Goal: Transaction & Acquisition: Purchase product/service

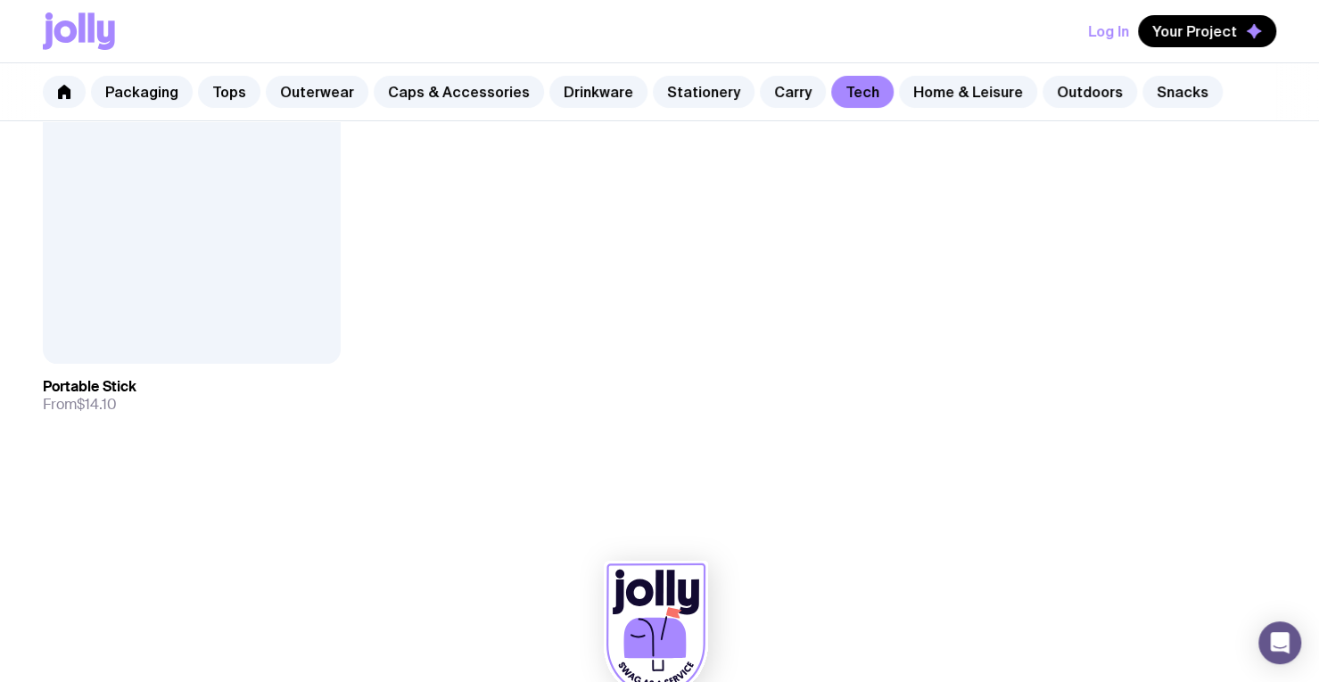
scroll to position [3796, 0]
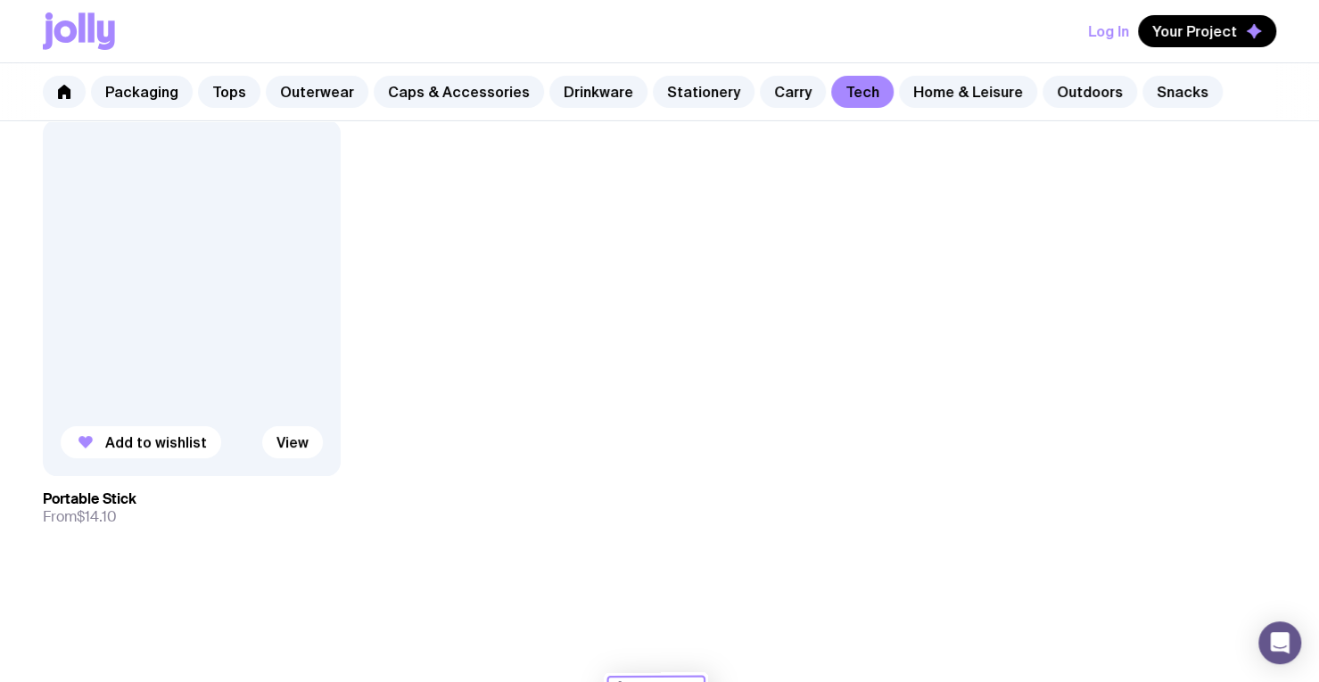
click at [138, 499] on link "Portable Stick From $14.10" at bounding box center [192, 508] width 298 height 64
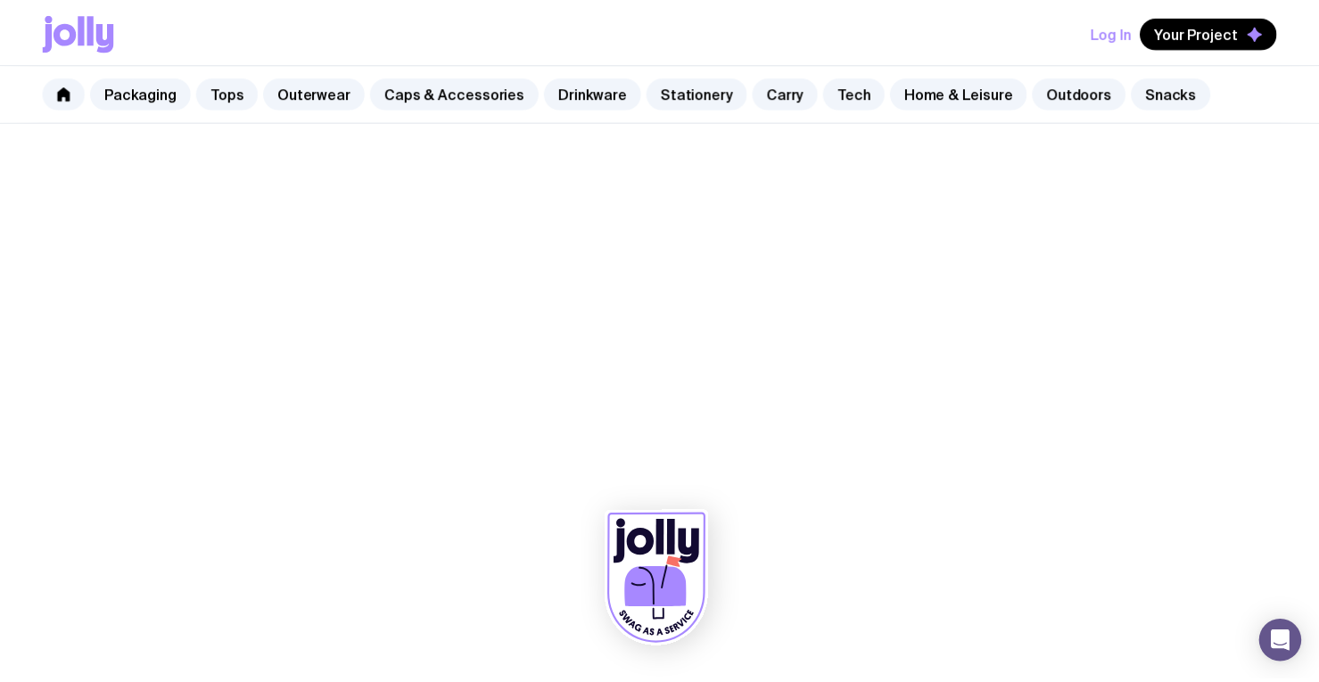
scroll to position [3796, 0]
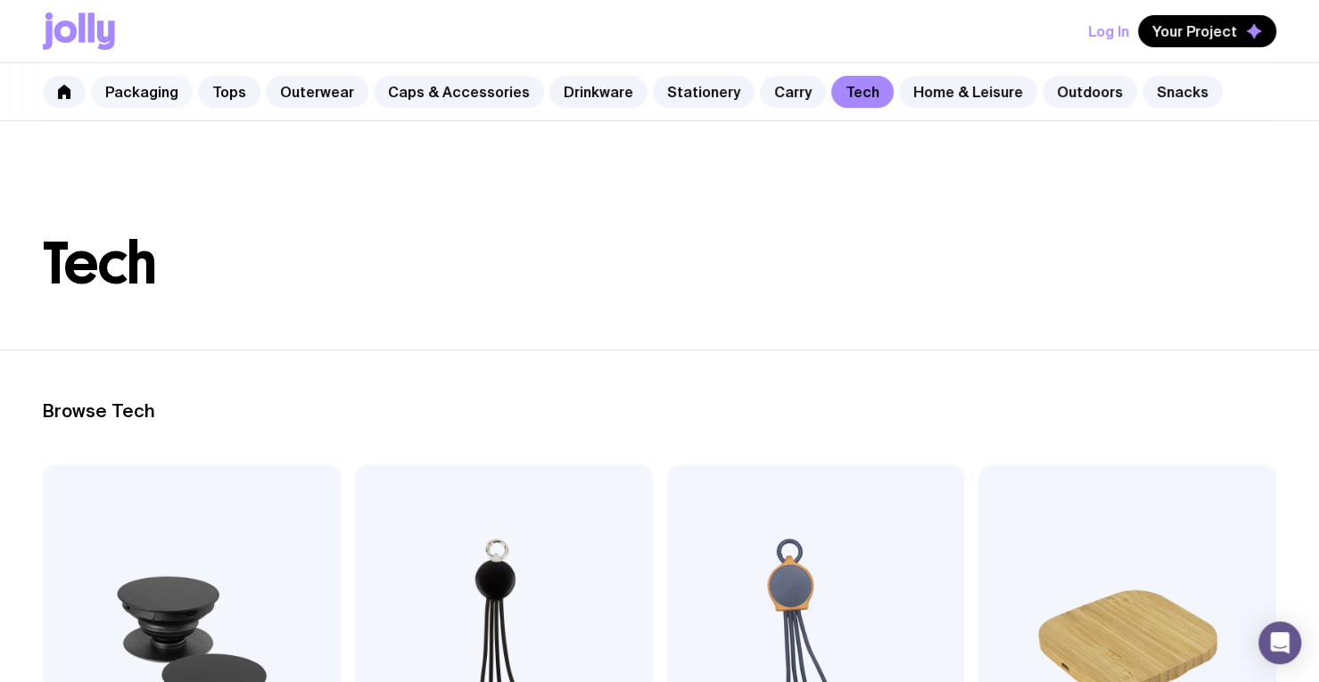
click at [161, 80] on link "Packaging" at bounding box center [142, 92] width 102 height 32
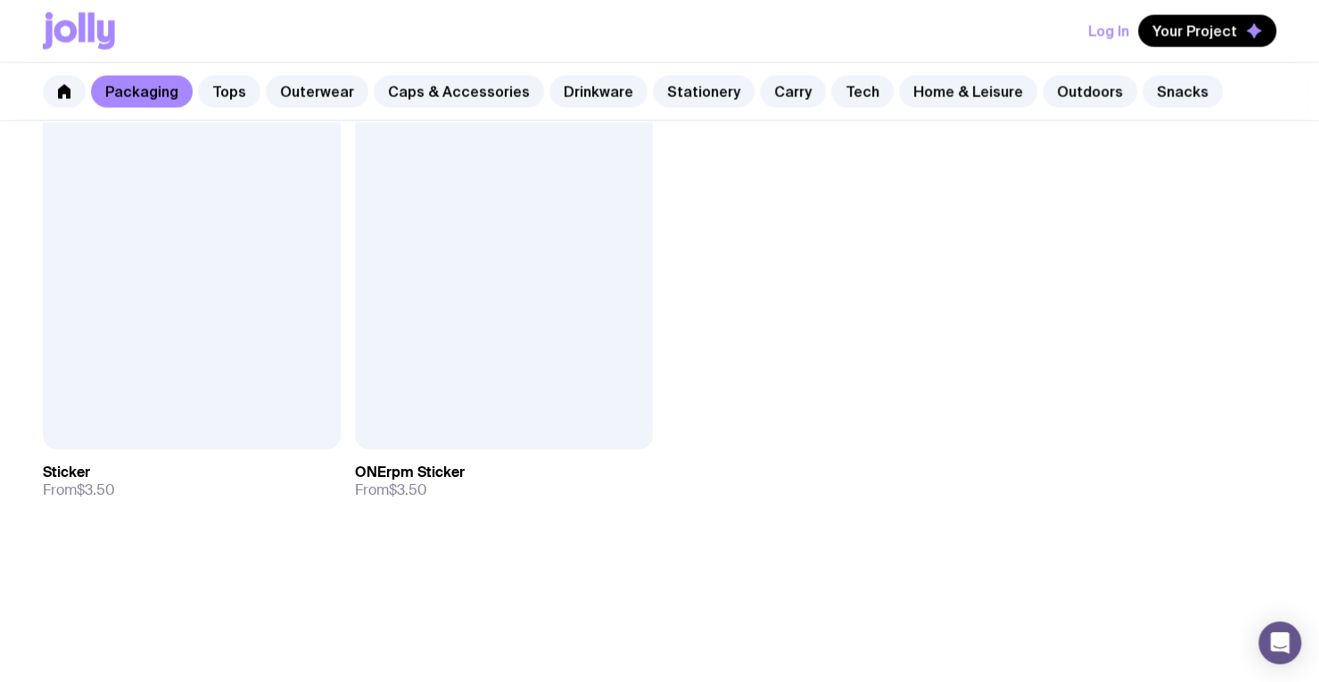
scroll to position [2221, 0]
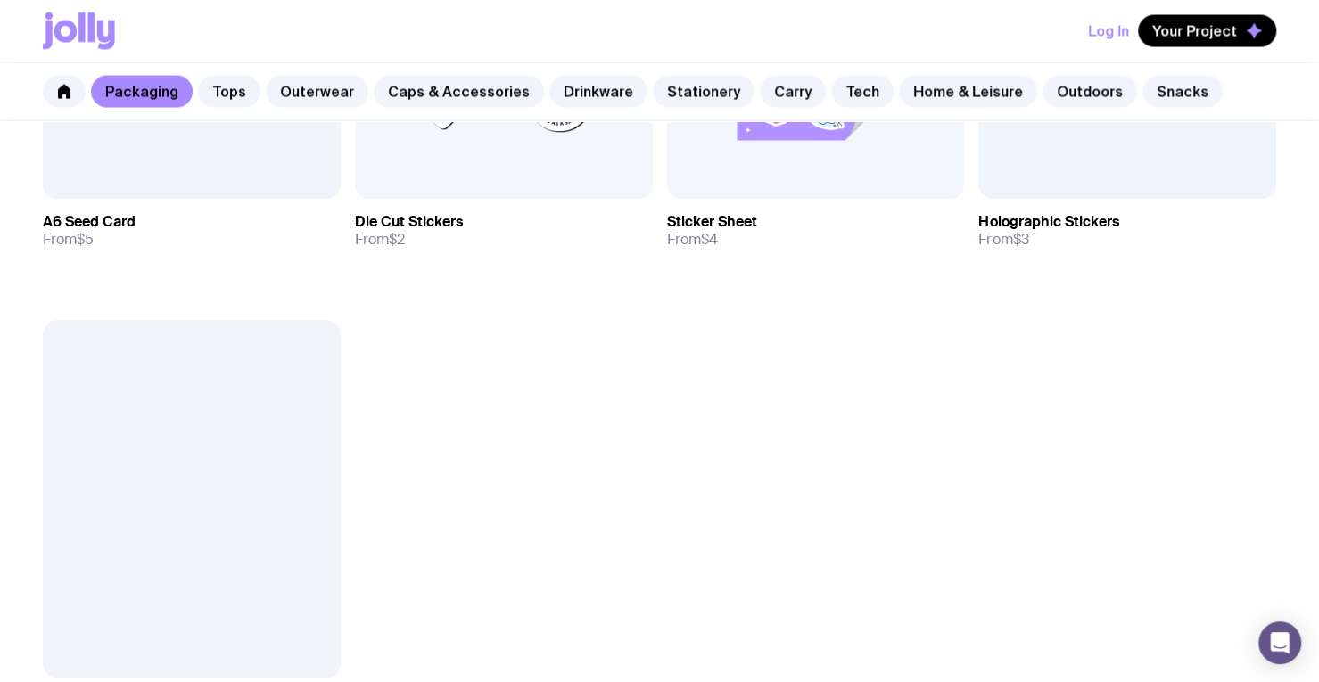
scroll to position [2228, 0]
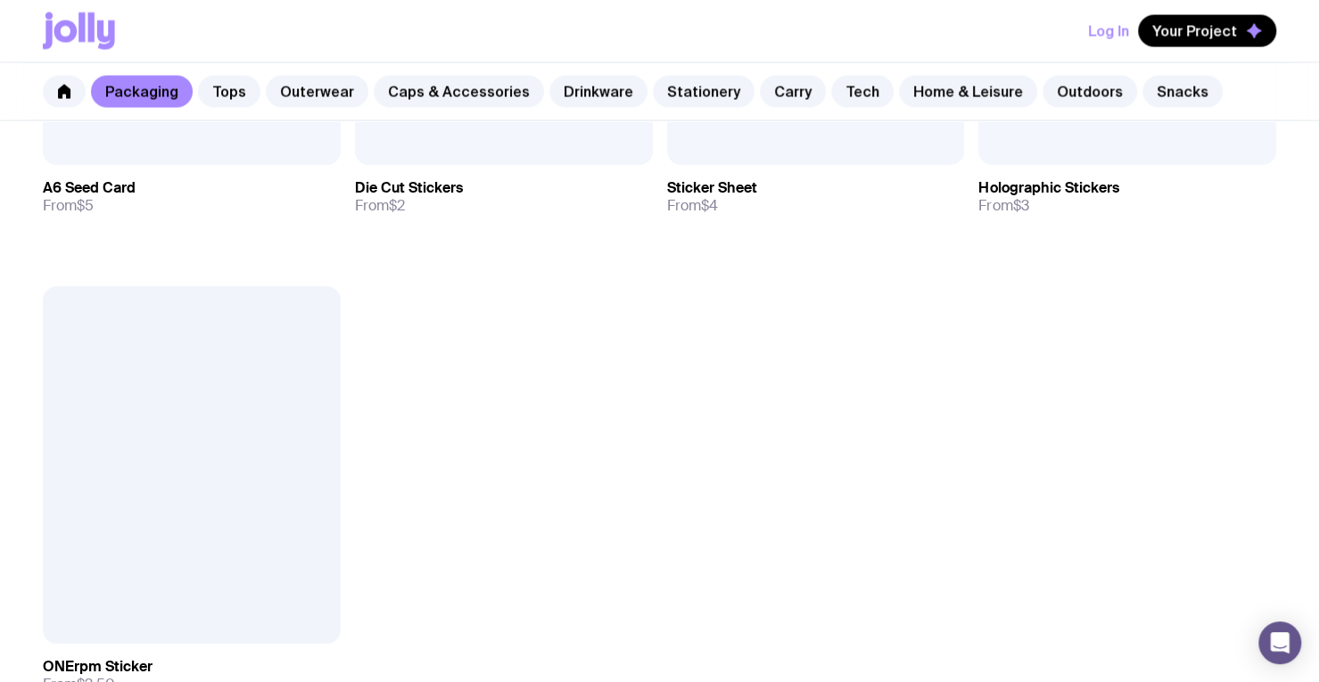
scroll to position [2434, 0]
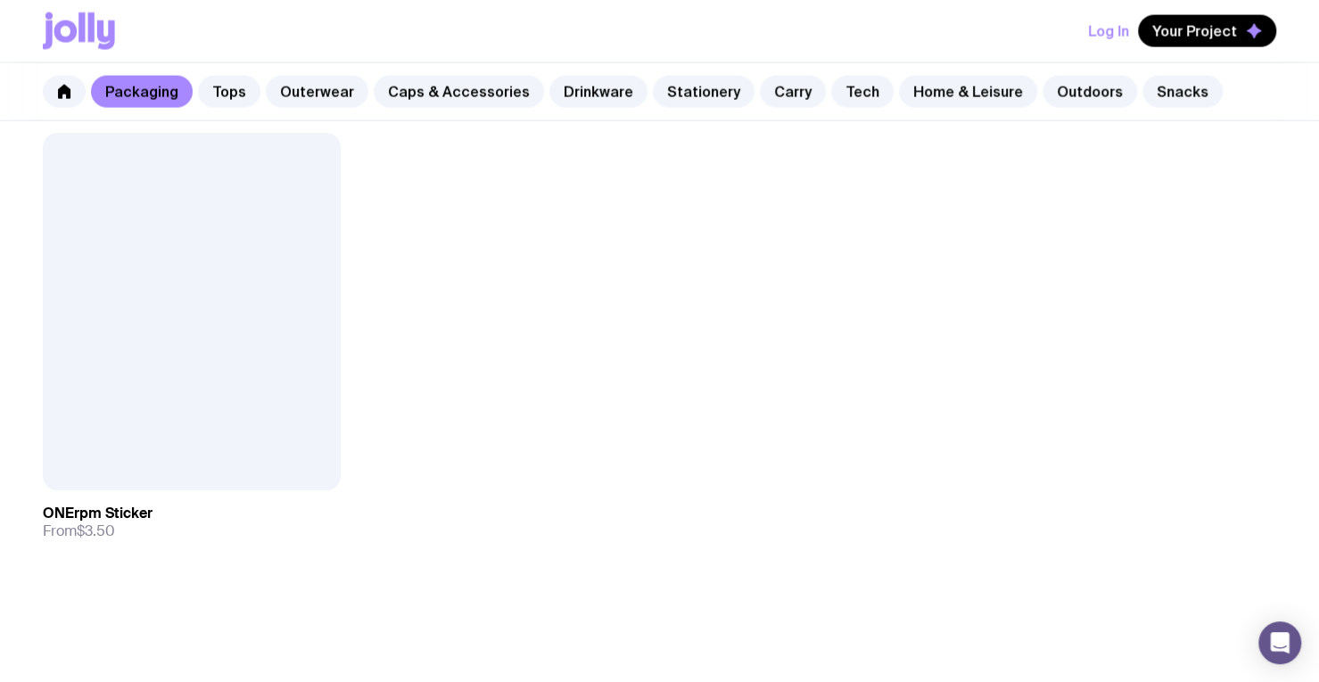
scroll to position [2434, 0]
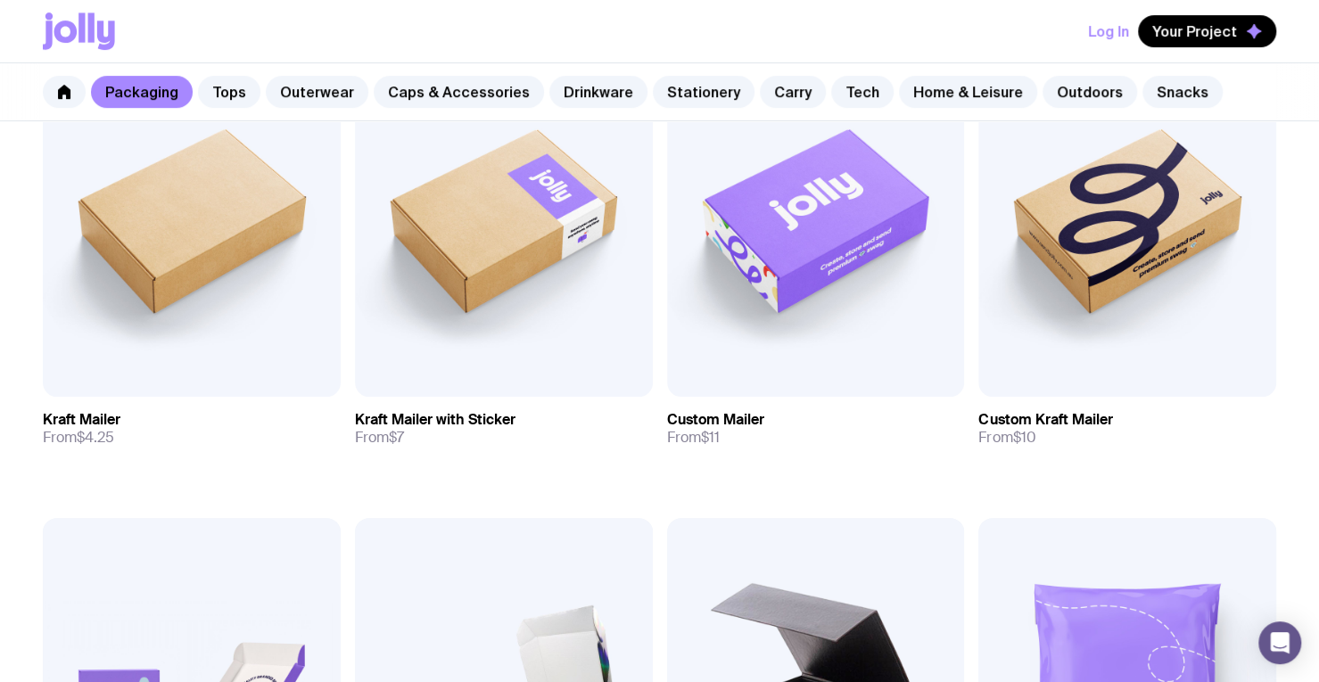
scroll to position [425, 0]
